Goal: Book appointment/travel/reservation

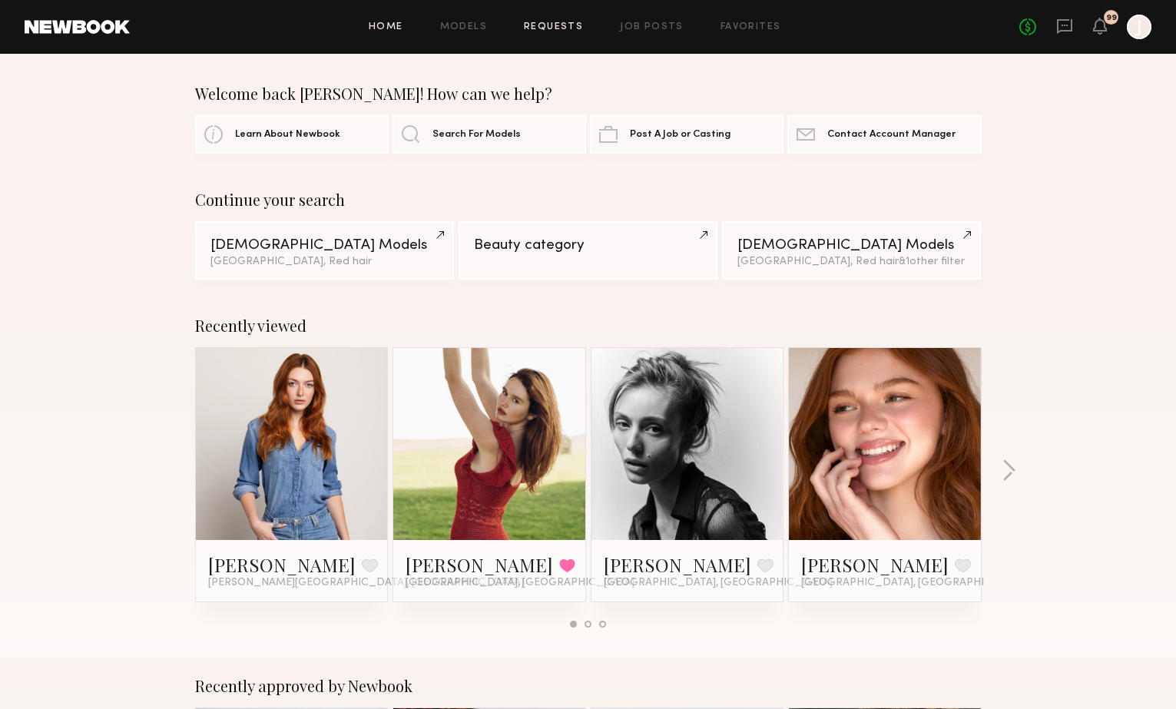
click at [545, 22] on link "Requests" at bounding box center [553, 27] width 59 height 10
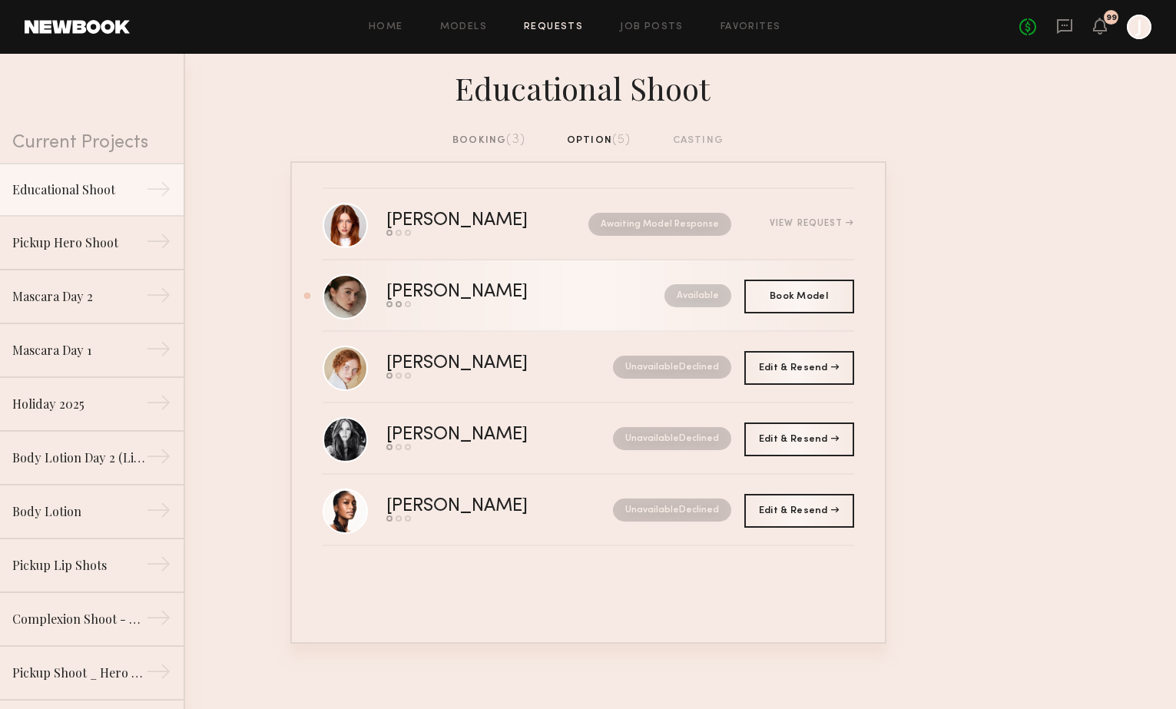
click at [553, 307] on div "Send request Model response Book model" at bounding box center [491, 304] width 210 height 6
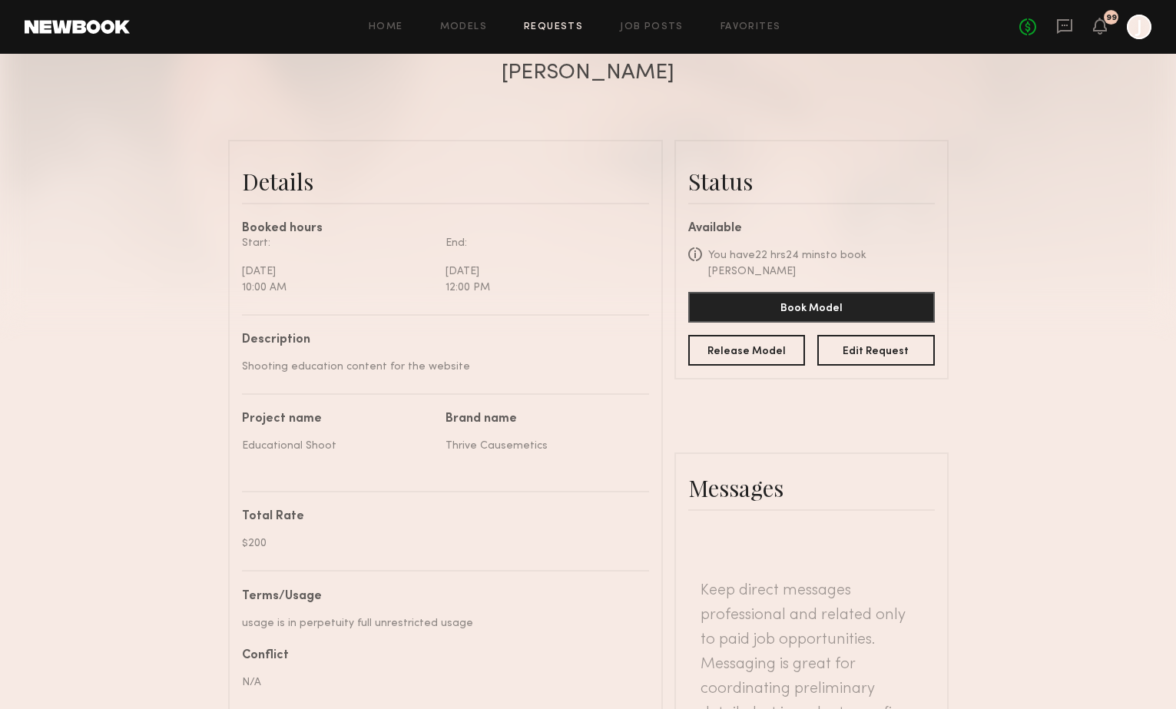
scroll to position [299, 0]
click at [795, 299] on button "Book Model" at bounding box center [811, 305] width 246 height 31
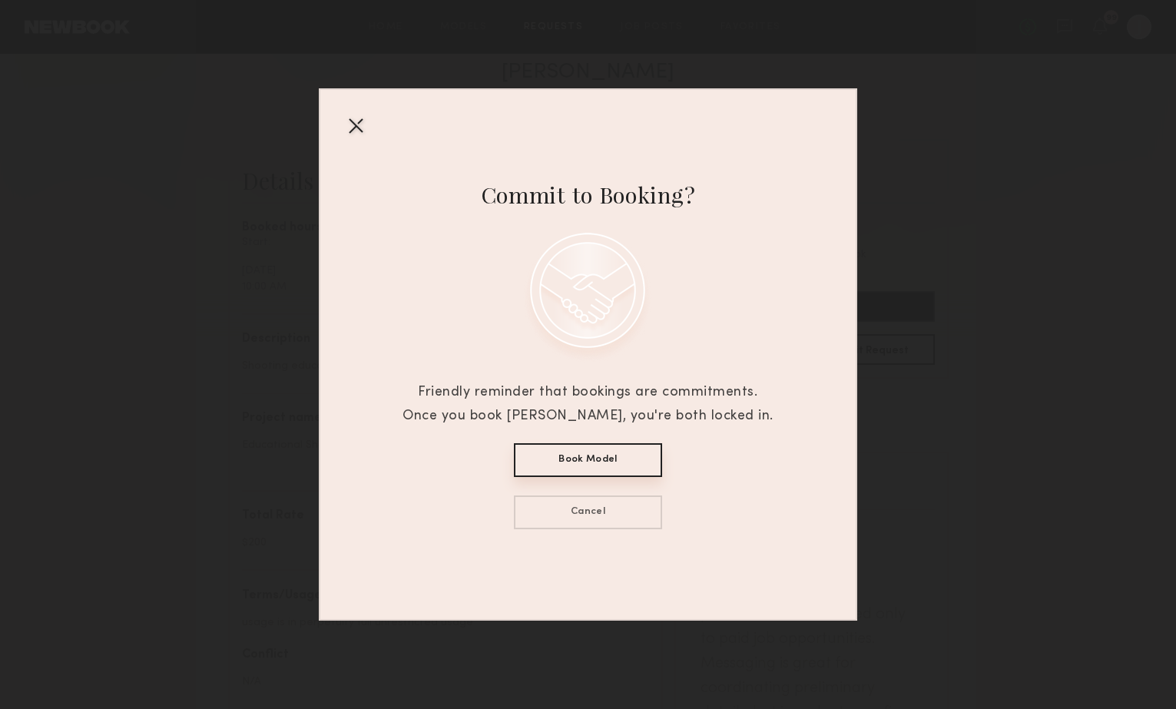
click at [591, 458] on button "Book Model" at bounding box center [588, 460] width 148 height 34
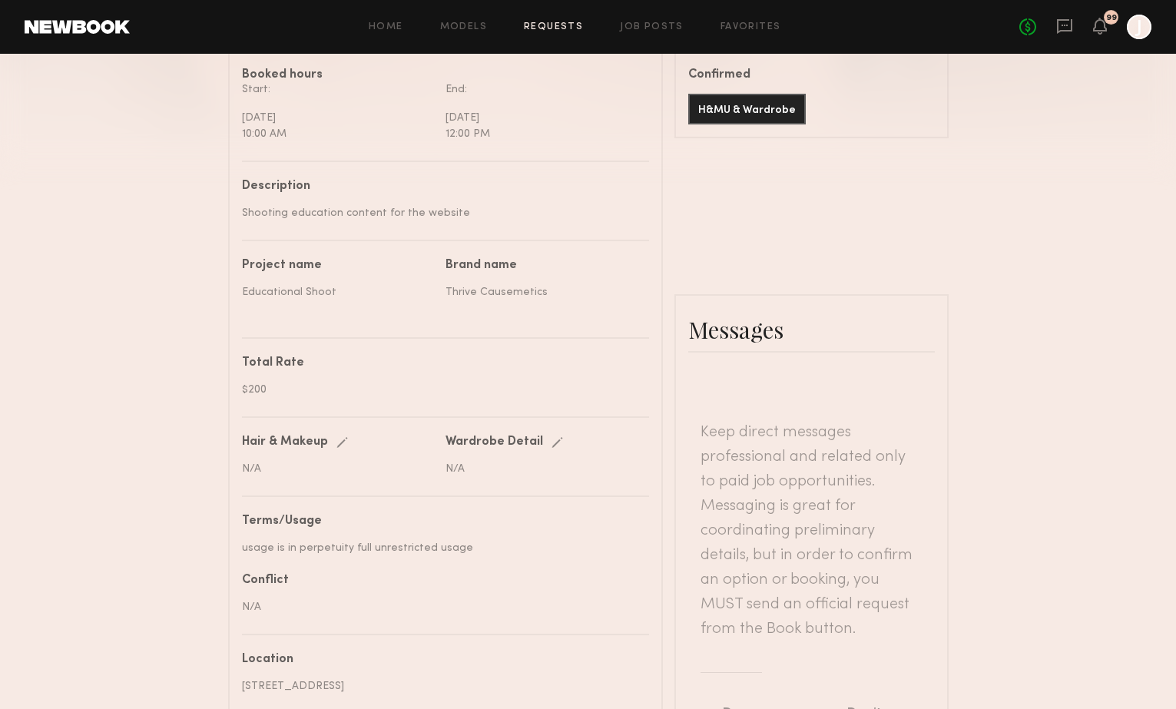
scroll to position [0, 0]
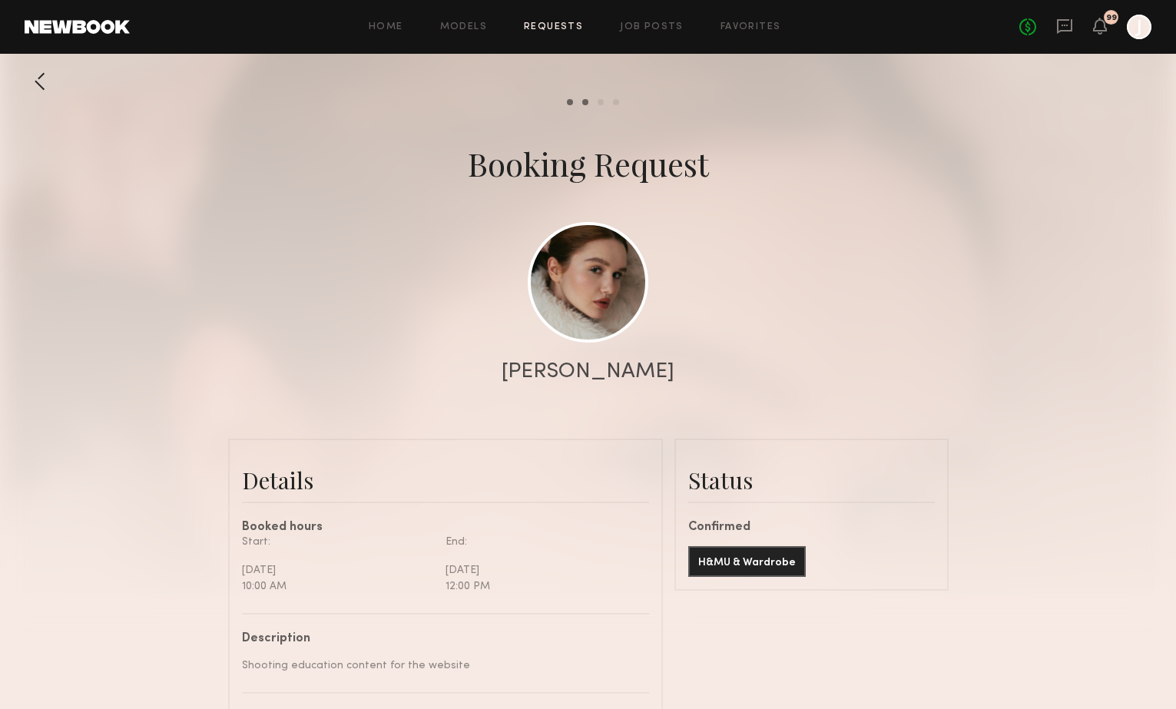
click at [43, 87] on div at bounding box center [40, 81] width 31 height 31
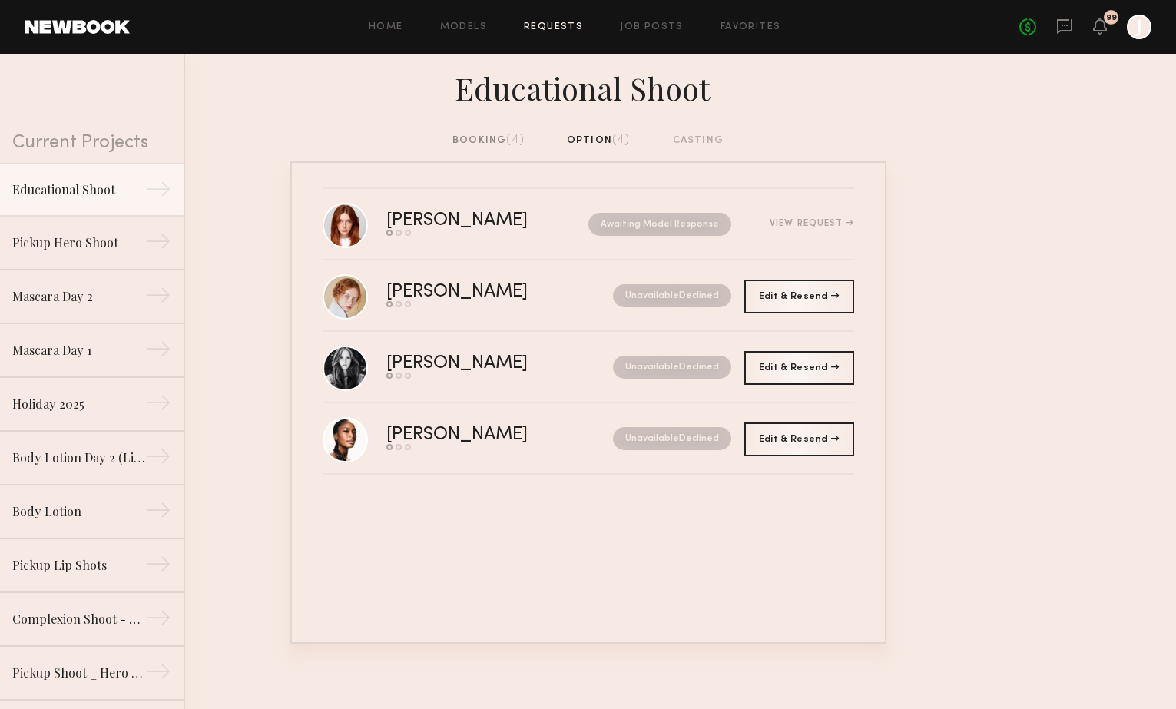
click at [495, 132] on div "Educational Shoot" at bounding box center [588, 93] width 1176 height 78
click at [495, 136] on div "booking (4)" at bounding box center [488, 140] width 72 height 17
